Goal: Task Accomplishment & Management: Manage account settings

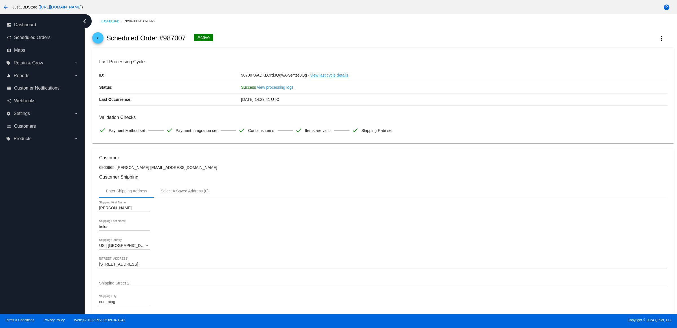
click at [98, 43] on mat-icon "arrow_back" at bounding box center [98, 39] width 7 height 7
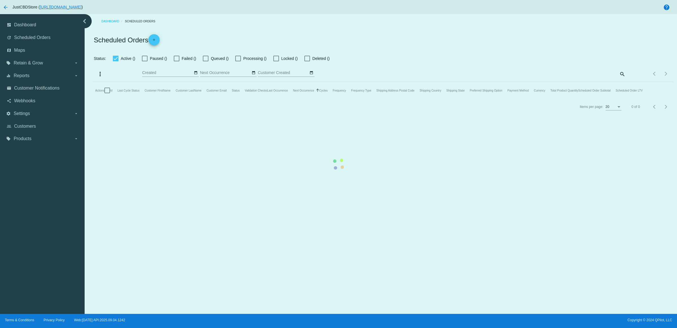
checkbox input "true"
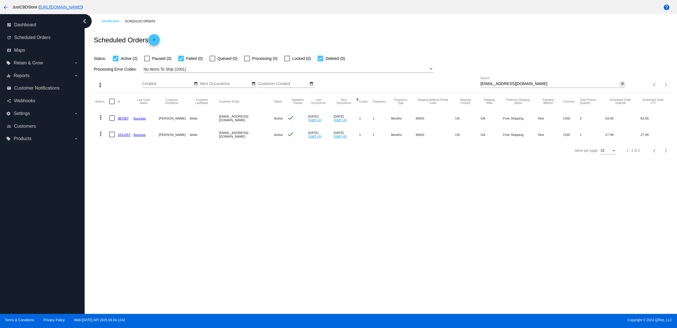
click at [622, 86] on mat-icon "close" at bounding box center [623, 84] width 4 height 5
click at [622, 89] on mat-icon "search" at bounding box center [622, 84] width 7 height 9
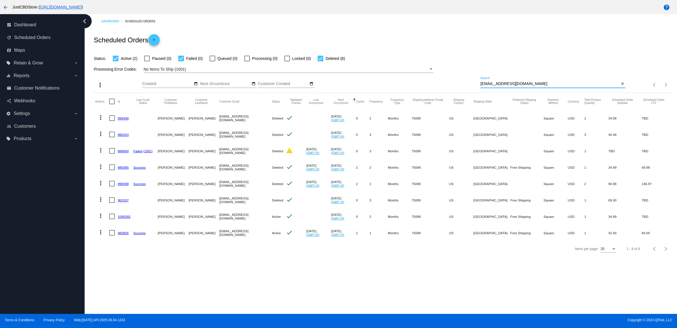
type input "[EMAIL_ADDRESS][DOMAIN_NAME]"
click at [101, 235] on mat-icon "more_vert" at bounding box center [100, 232] width 7 height 7
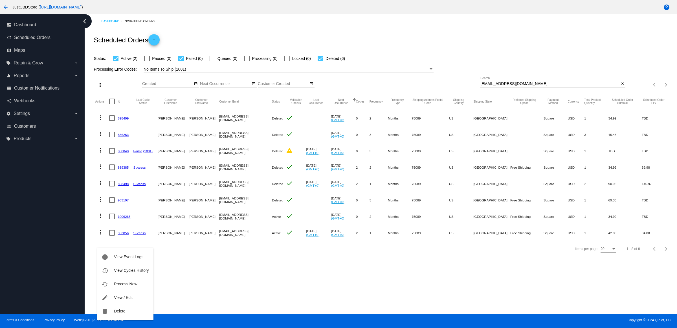
click at [246, 267] on div at bounding box center [338, 164] width 677 height 328
click at [130, 218] on link "1006265" at bounding box center [124, 217] width 13 height 4
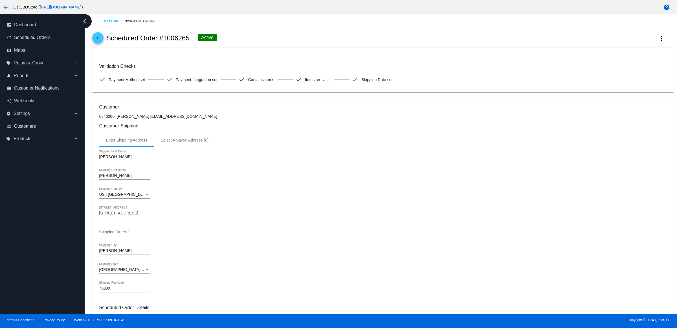
click at [101, 41] on mat-icon "arrow_back" at bounding box center [98, 39] width 7 height 7
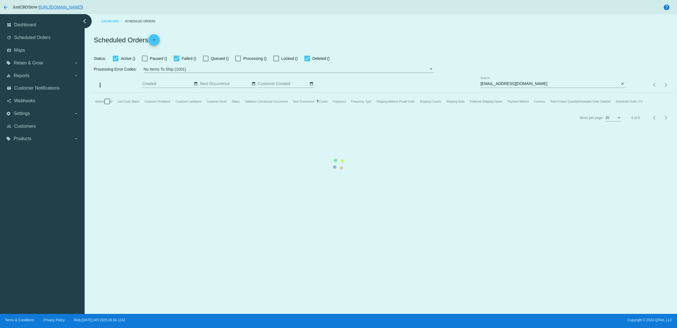
checkbox input "true"
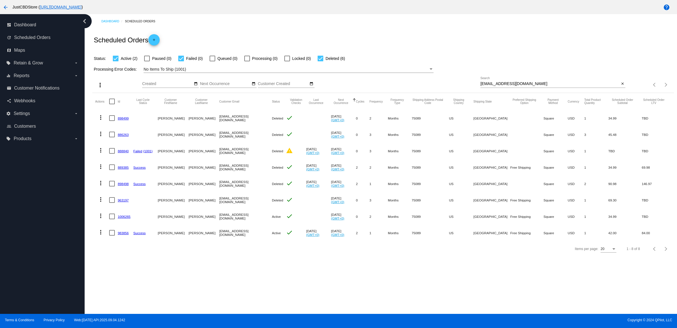
click at [127, 235] on link "983856" at bounding box center [123, 233] width 11 height 4
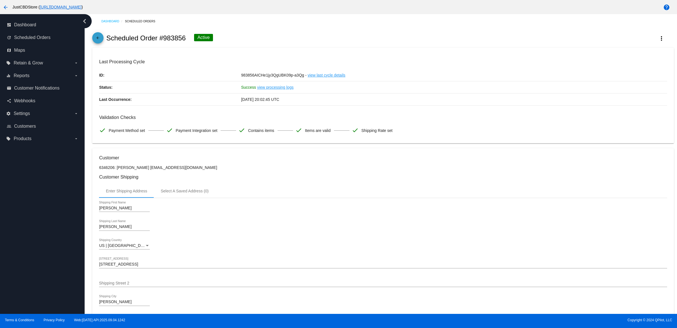
click at [99, 43] on mat-icon "arrow_back" at bounding box center [98, 39] width 7 height 7
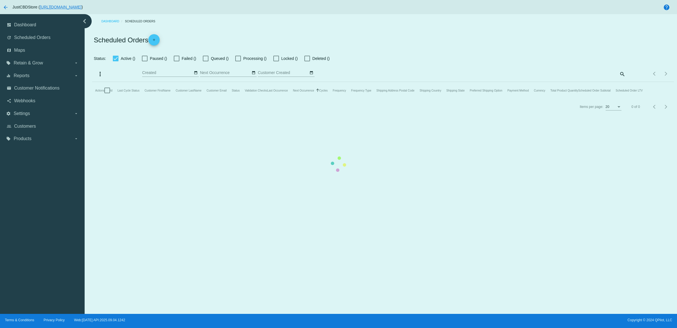
checkbox input "true"
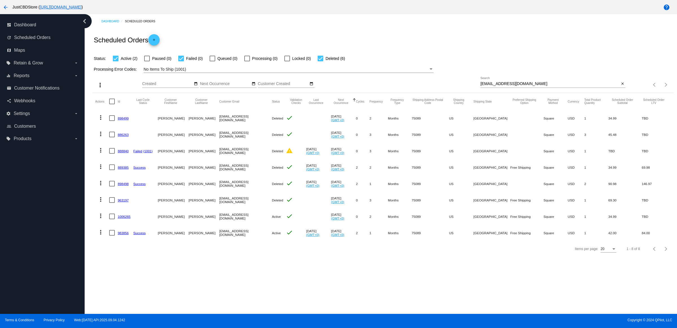
click at [102, 235] on mat-icon "more_vert" at bounding box center [100, 232] width 7 height 7
click at [119, 309] on span "Delete" at bounding box center [119, 311] width 11 height 5
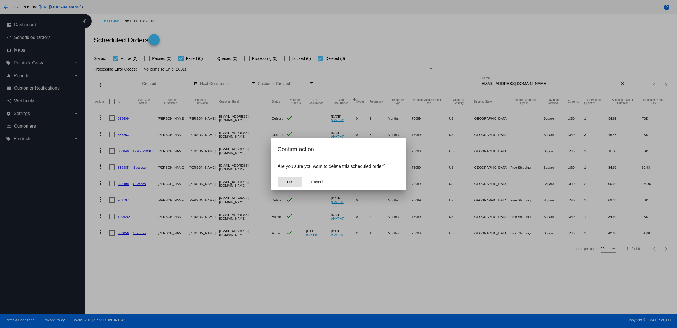
click at [288, 187] on button "OK" at bounding box center [290, 182] width 25 height 10
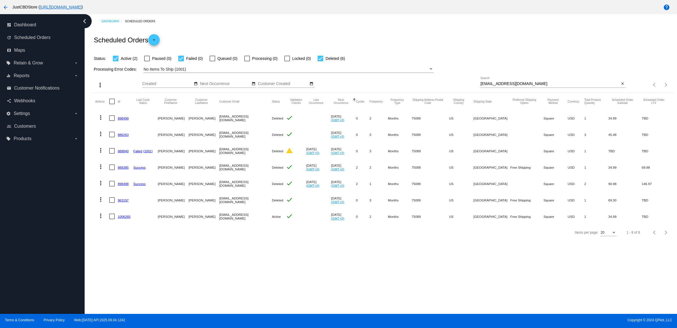
click at [102, 219] on mat-icon "more_vert" at bounding box center [100, 215] width 7 height 7
click at [122, 293] on span "Delete" at bounding box center [119, 294] width 11 height 5
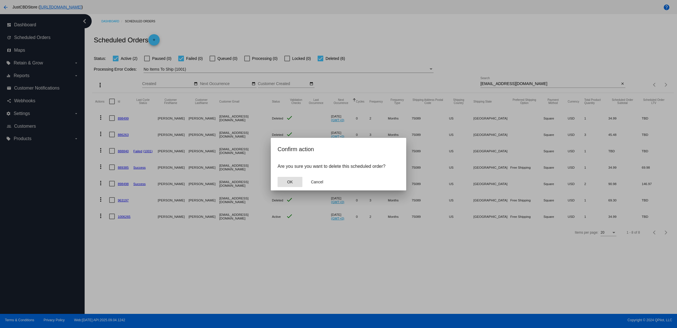
click at [287, 182] on button "OK" at bounding box center [290, 182] width 25 height 10
